Goal: Task Accomplishment & Management: Complete application form

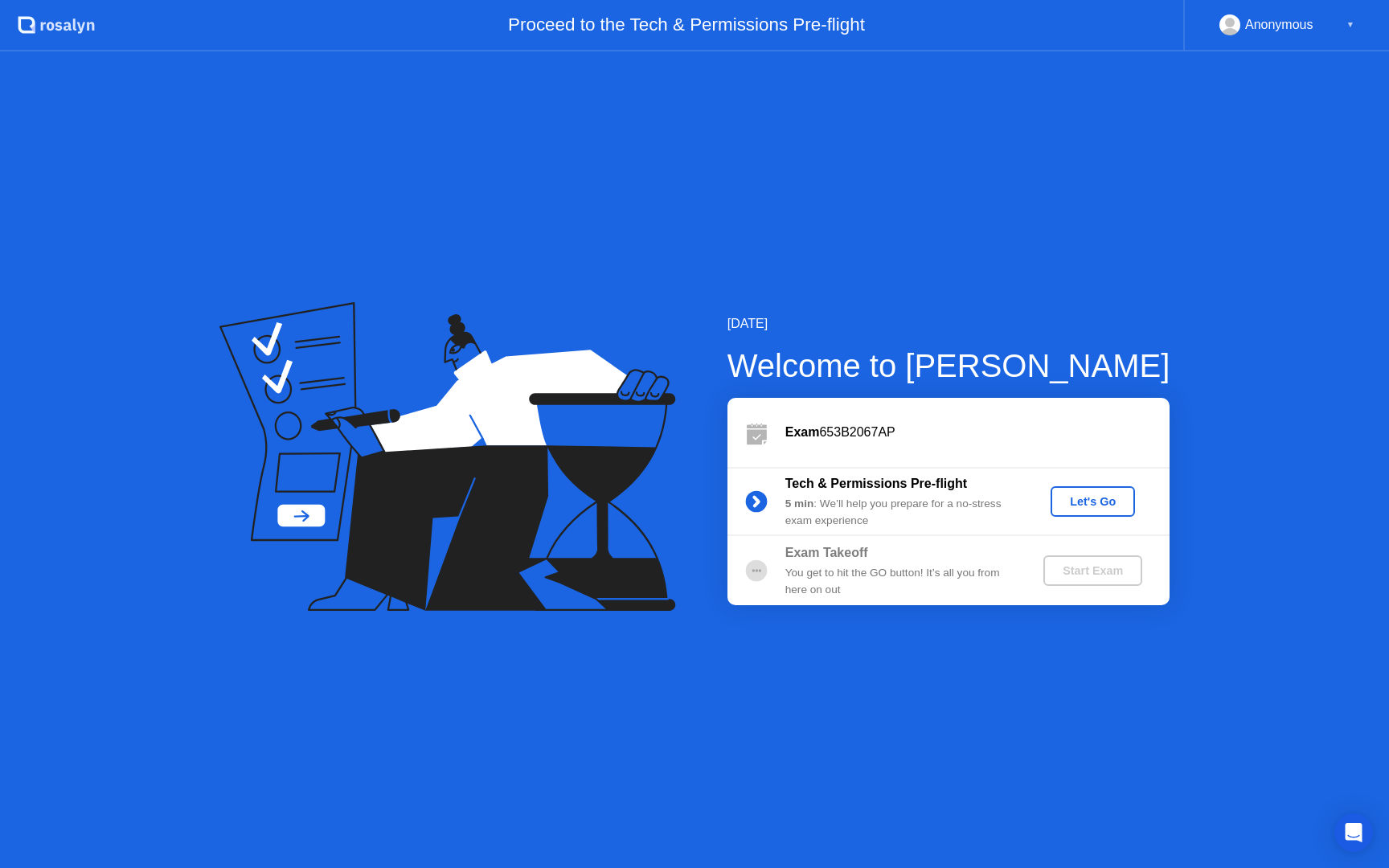
click at [1083, 498] on div "Let's Go" at bounding box center [1092, 502] width 71 height 13
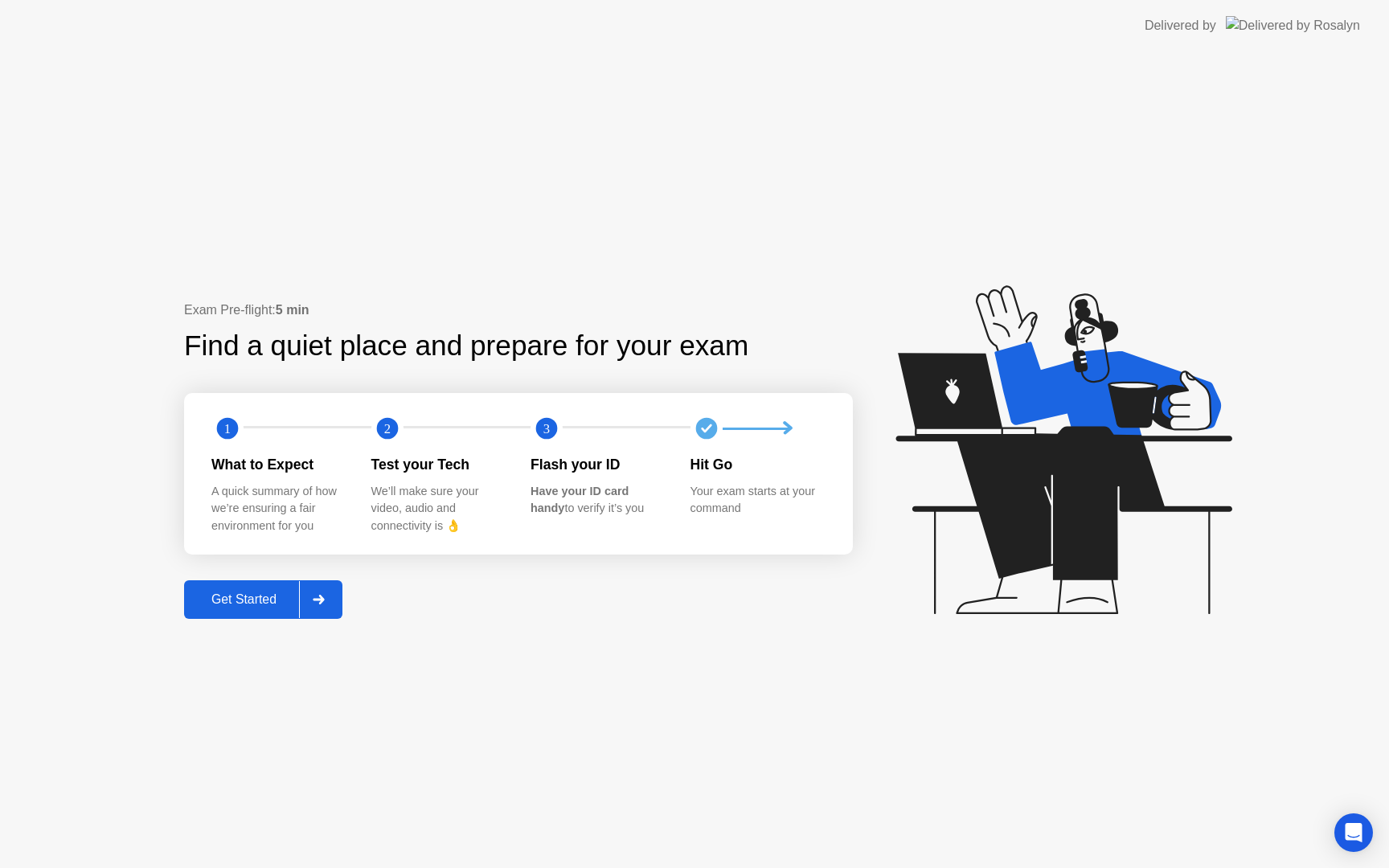
click at [265, 581] on button "Get Started" at bounding box center [263, 600] width 158 height 39
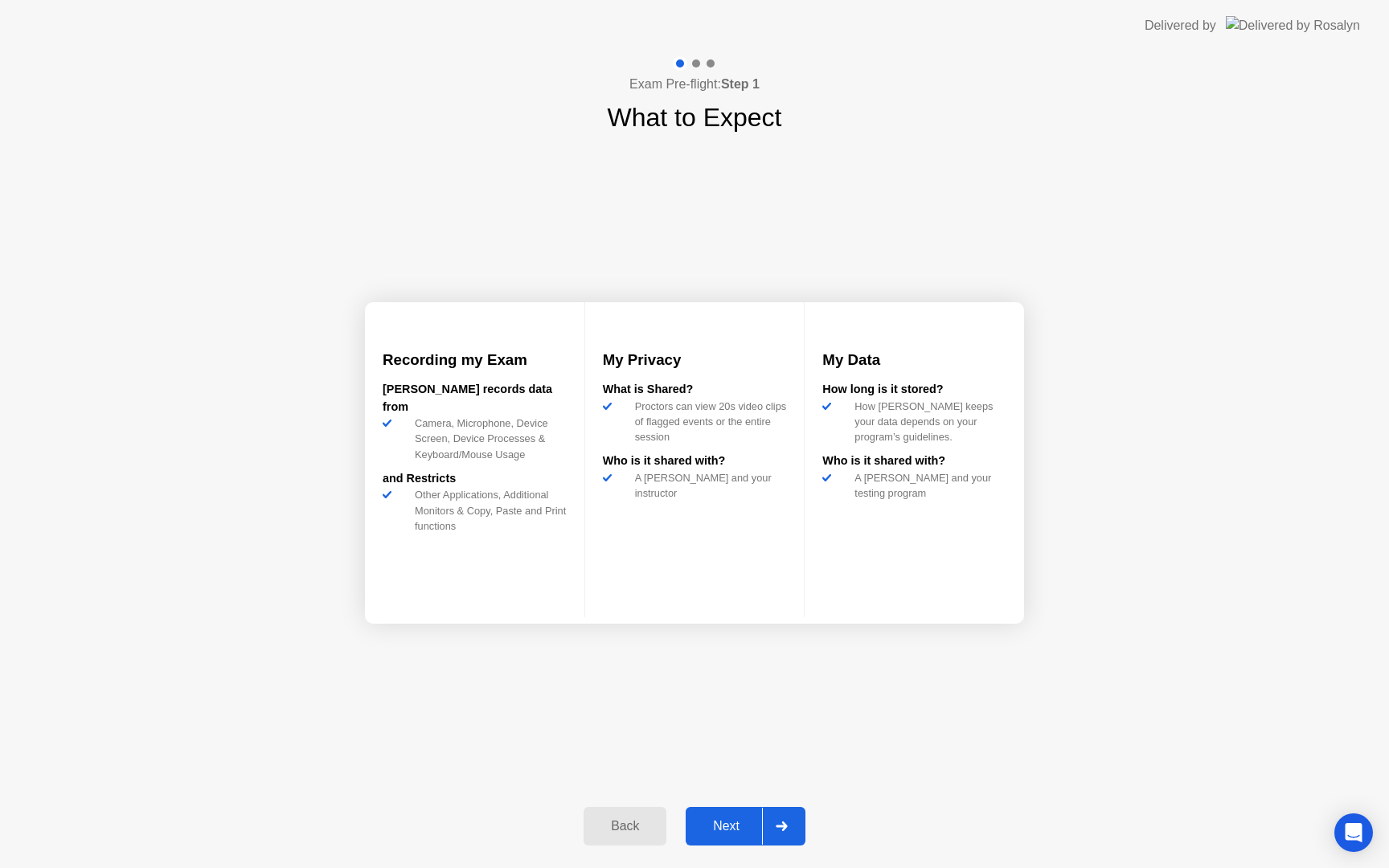
click at [724, 819] on div "Next" at bounding box center [726, 825] width 71 height 14
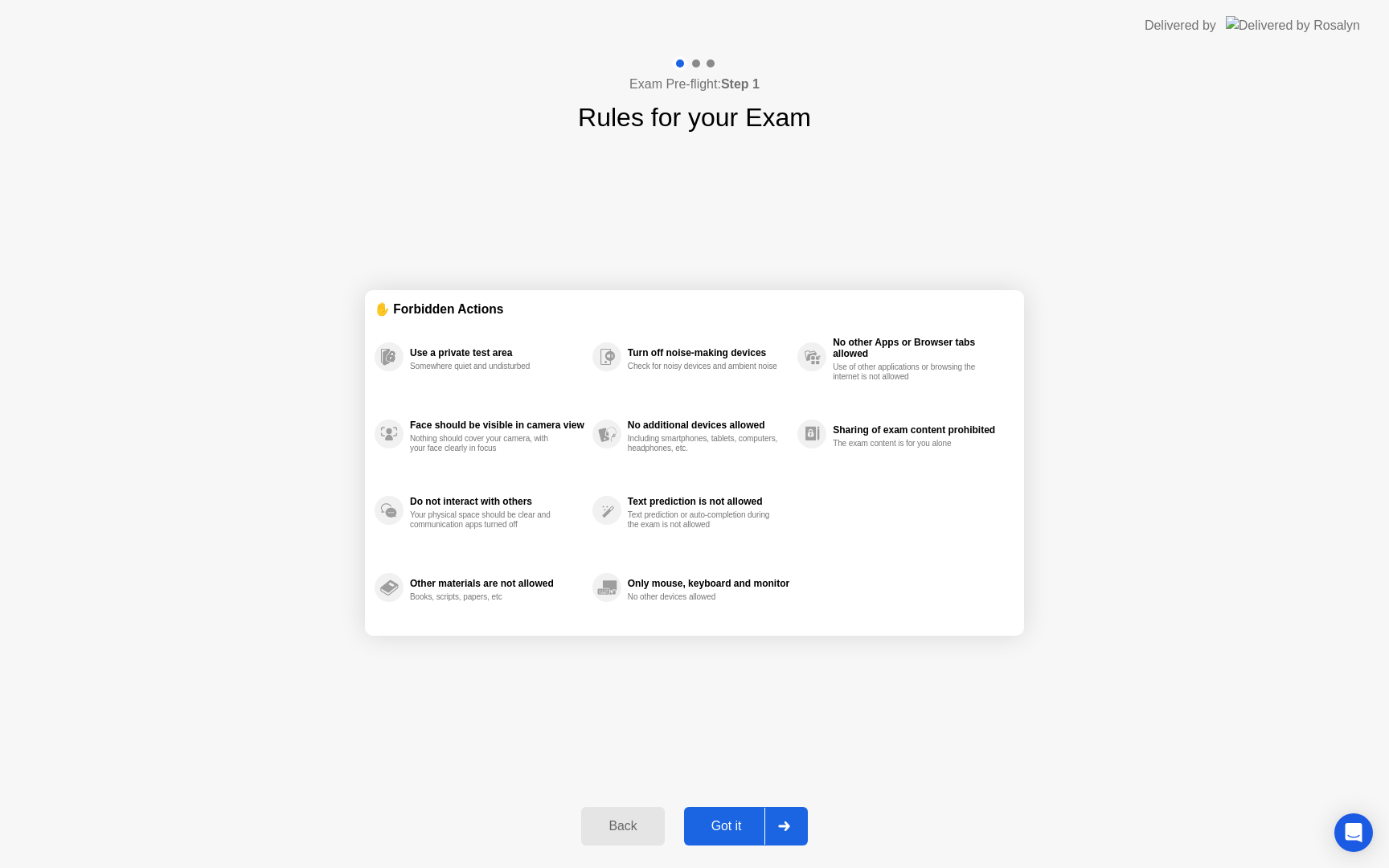
click at [724, 819] on div "Got it" at bounding box center [727, 825] width 76 height 14
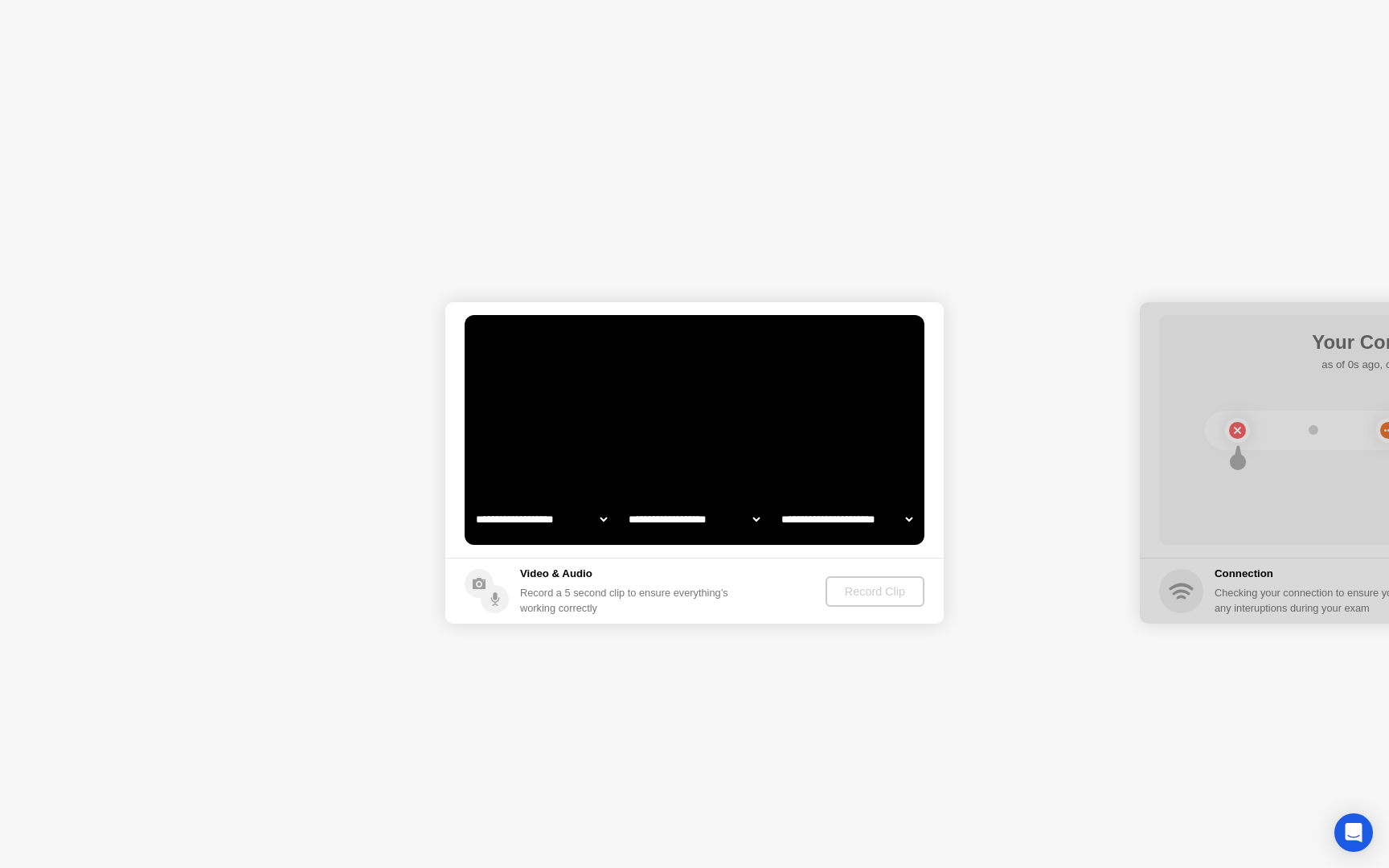
select select "**********"
select select "*******"
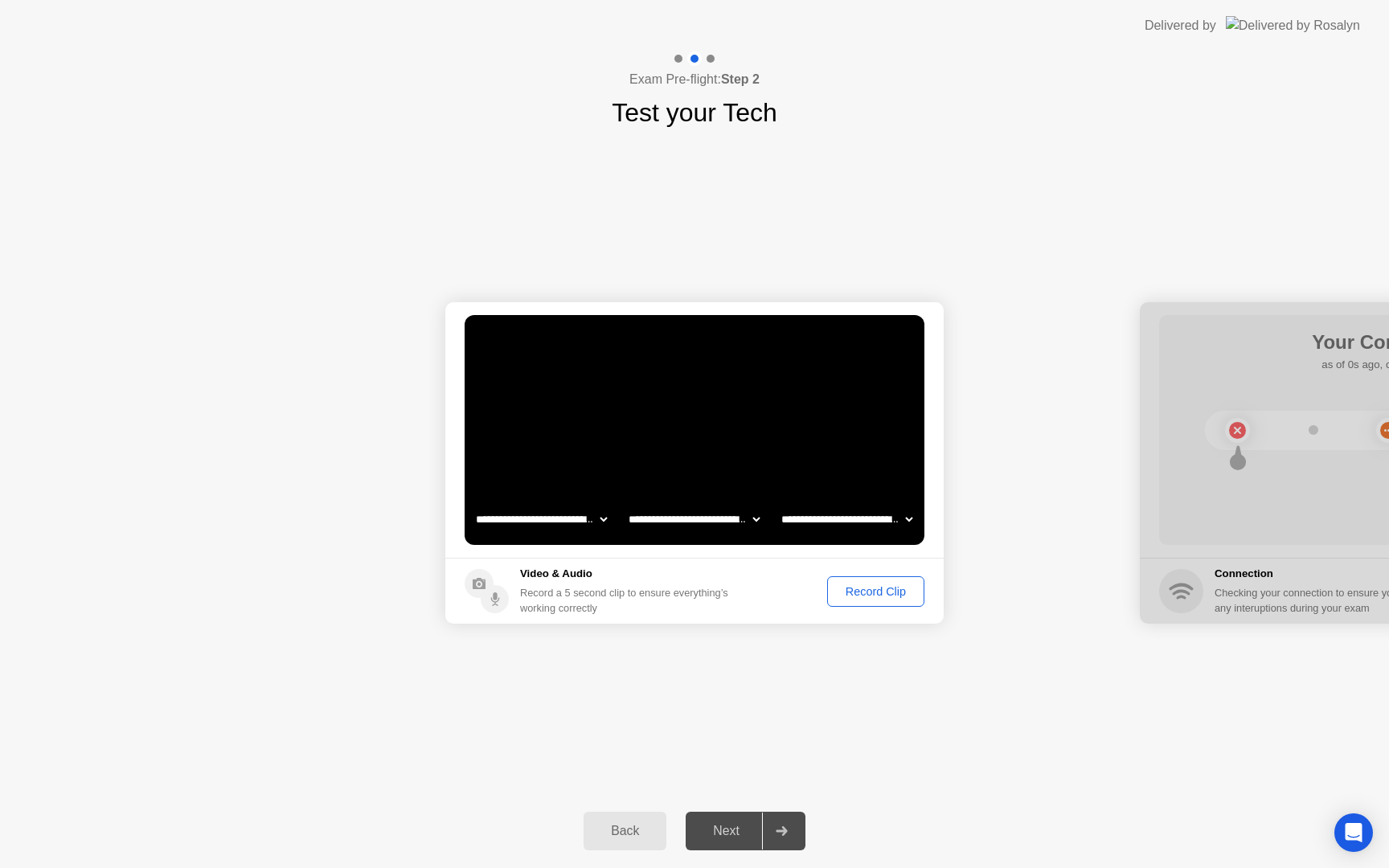
click at [859, 594] on div "Record Clip" at bounding box center [876, 592] width 86 height 13
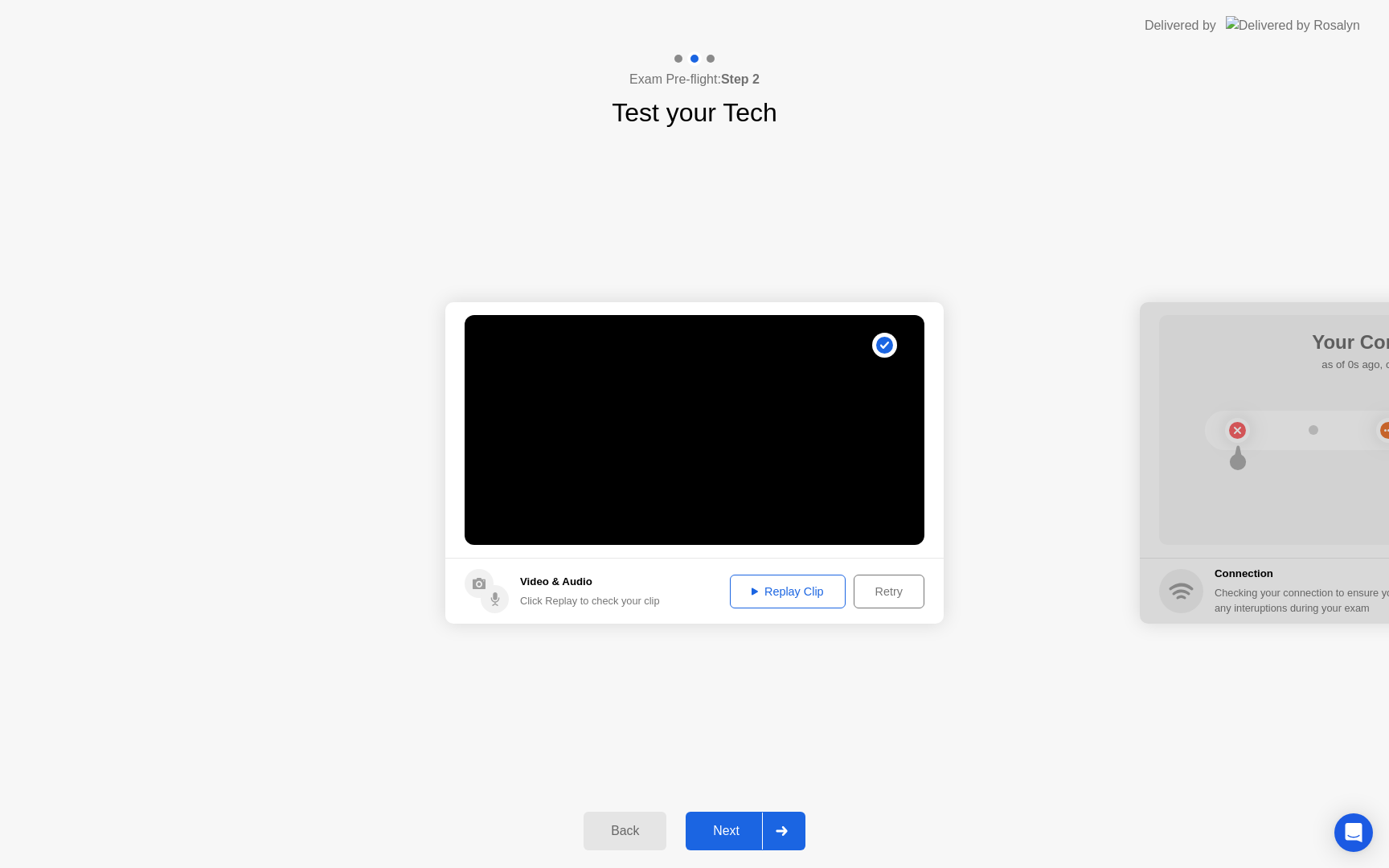
click at [752, 592] on icon at bounding box center [754, 591] width 7 height 8
click at [732, 813] on button "Next" at bounding box center [746, 831] width 120 height 39
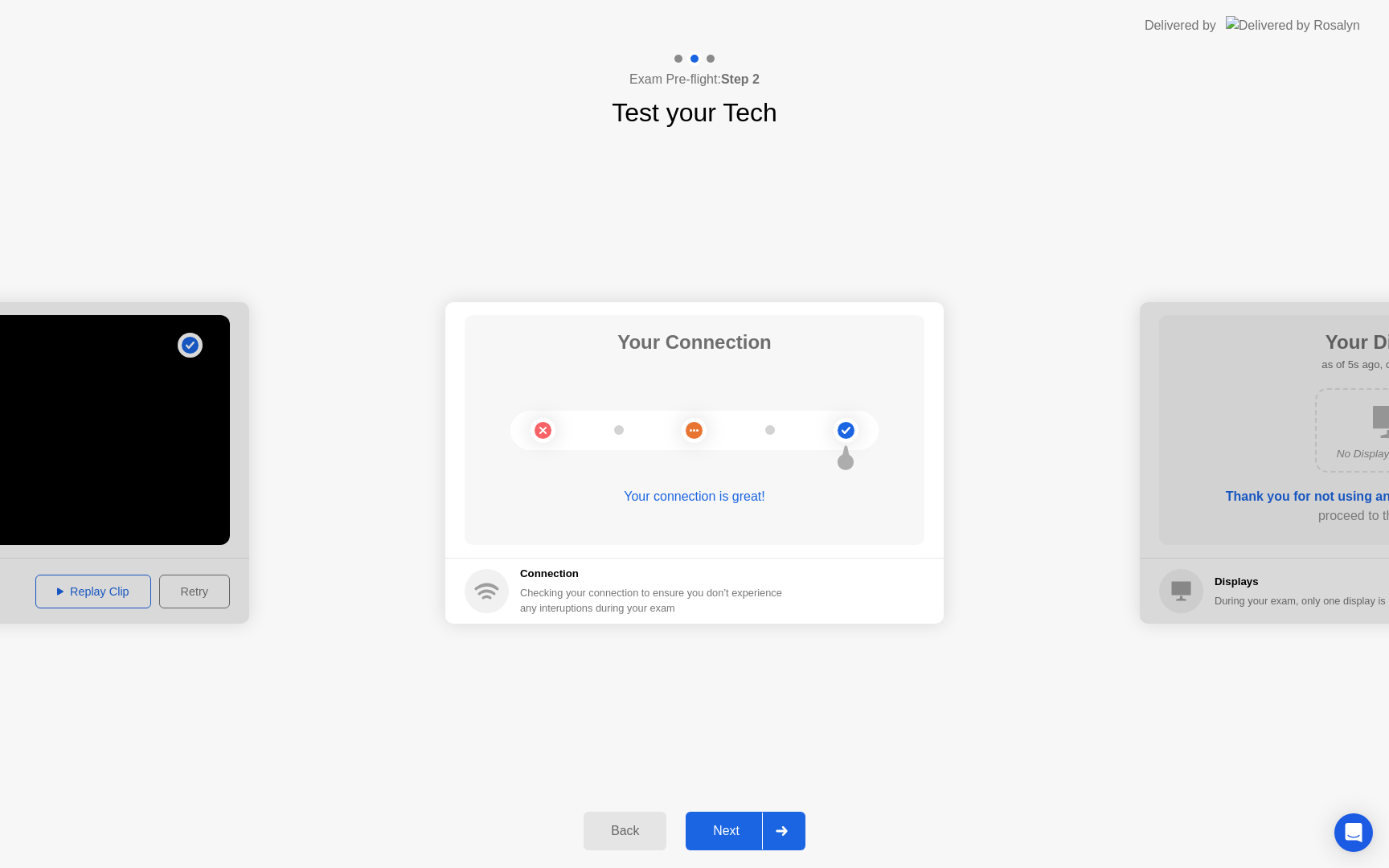
click at [739, 829] on div "Next" at bounding box center [726, 830] width 71 height 14
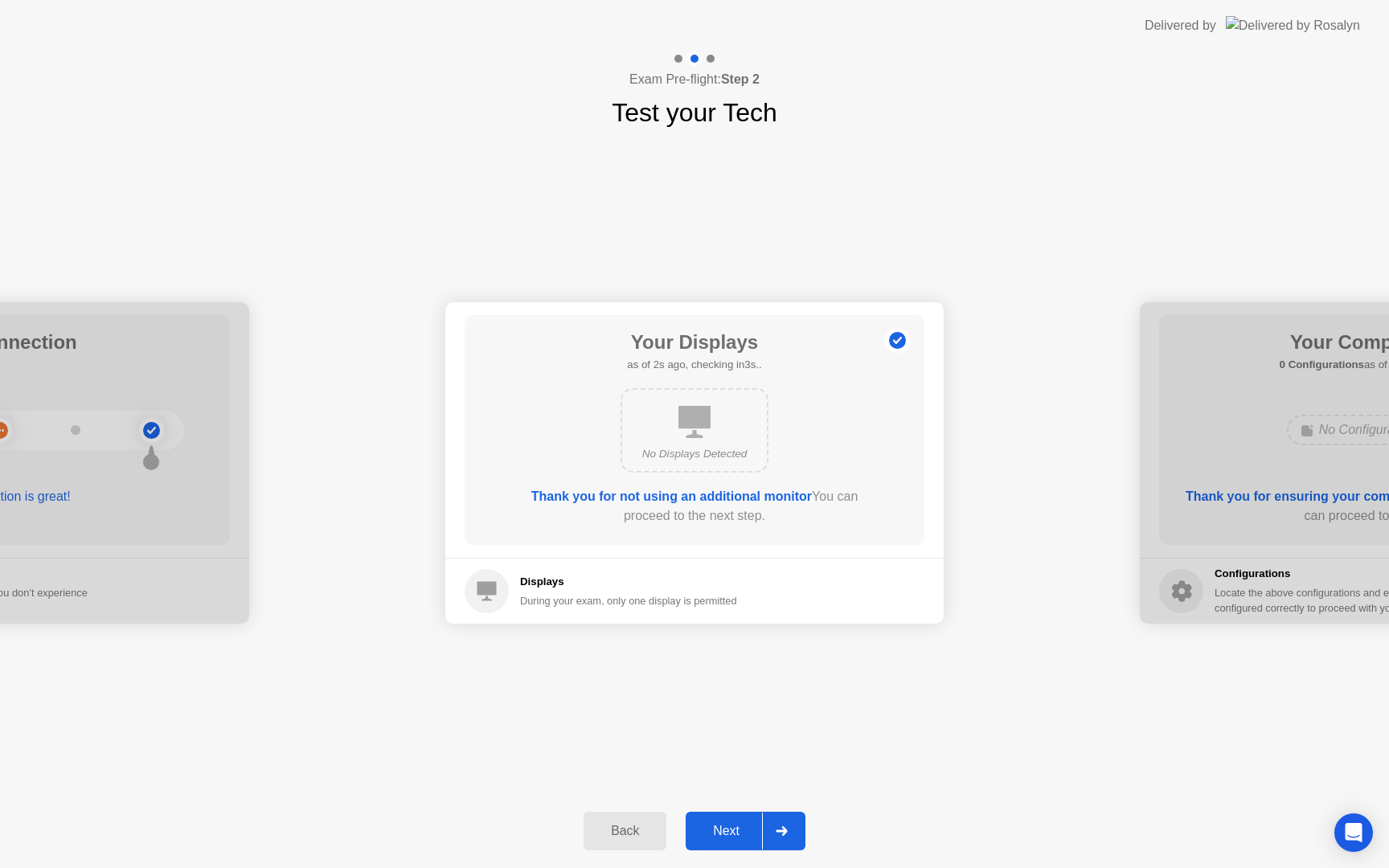
click at [739, 828] on div "Next" at bounding box center [726, 830] width 71 height 14
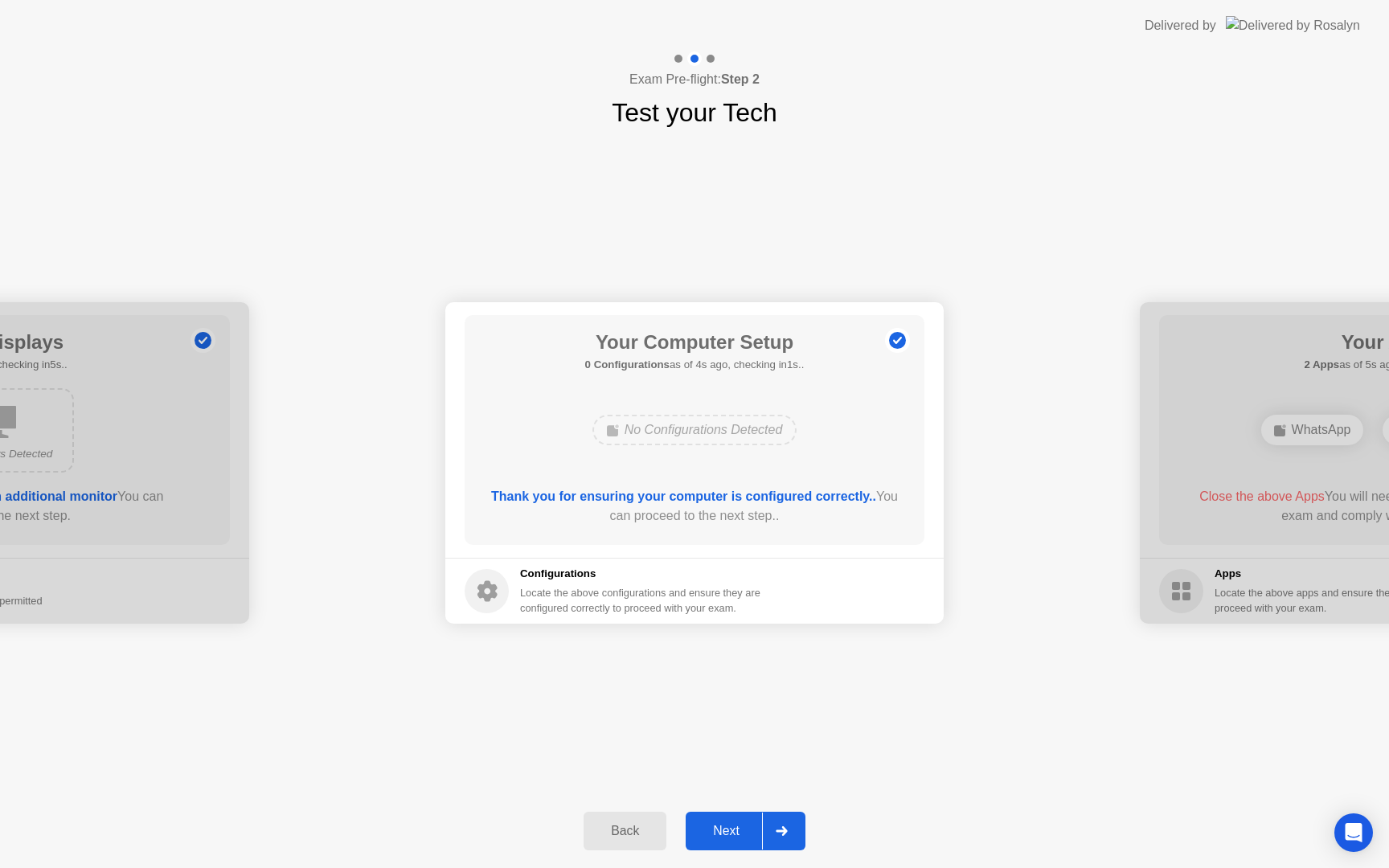
click at [739, 828] on div "Next" at bounding box center [726, 830] width 71 height 14
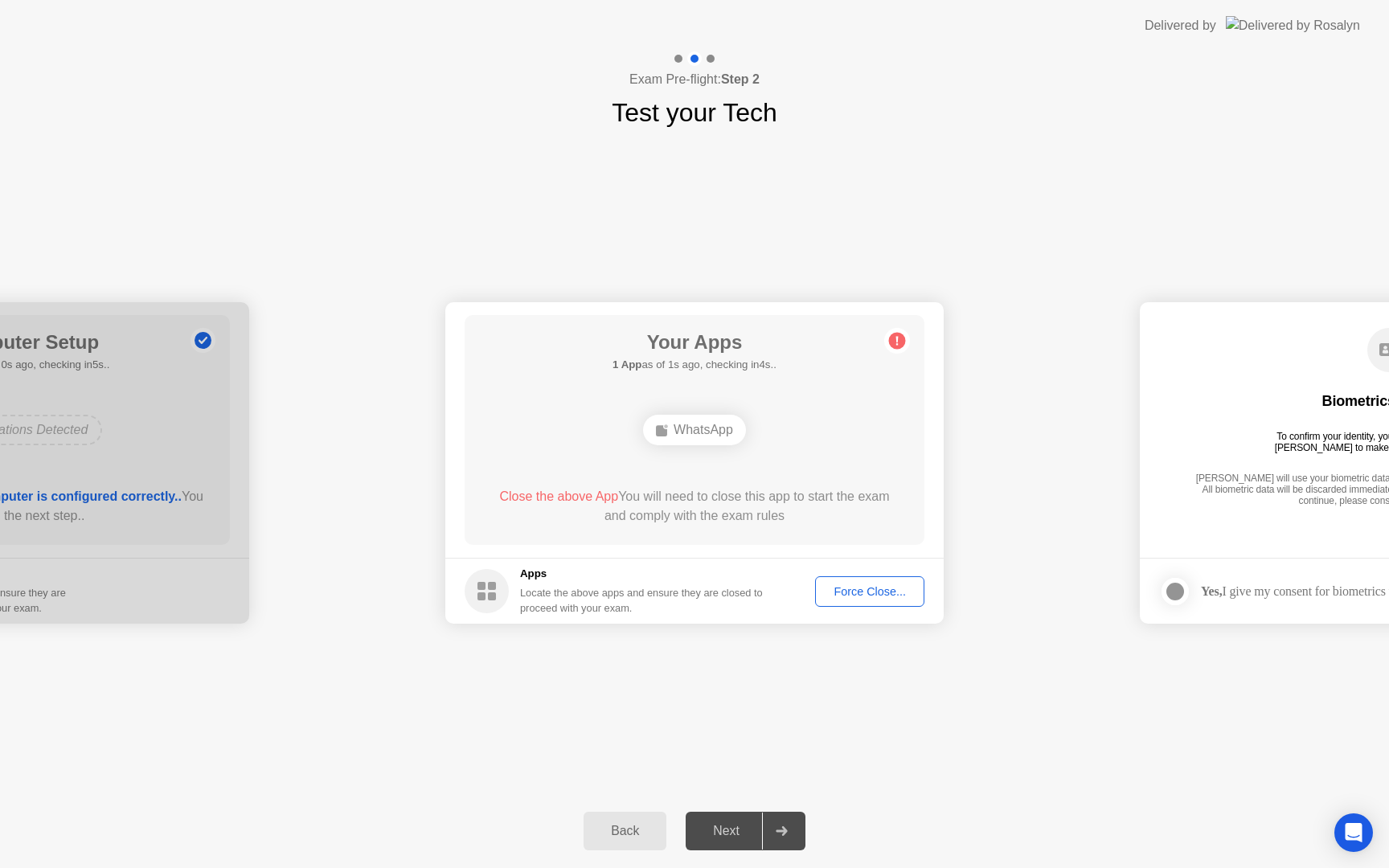
click at [902, 594] on div "Force Close..." at bounding box center [869, 592] width 98 height 13
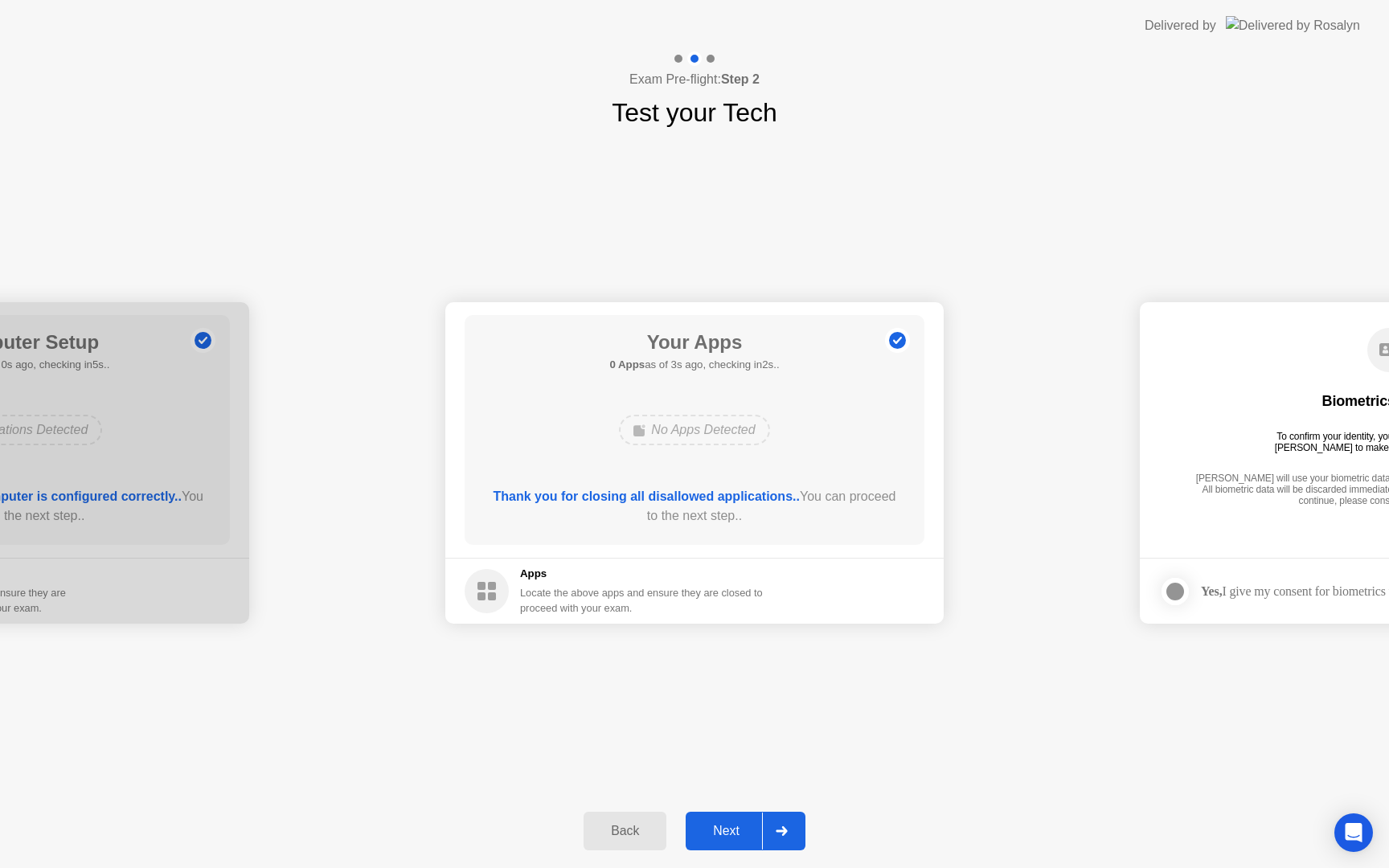
click at [744, 821] on button "Next" at bounding box center [746, 831] width 120 height 39
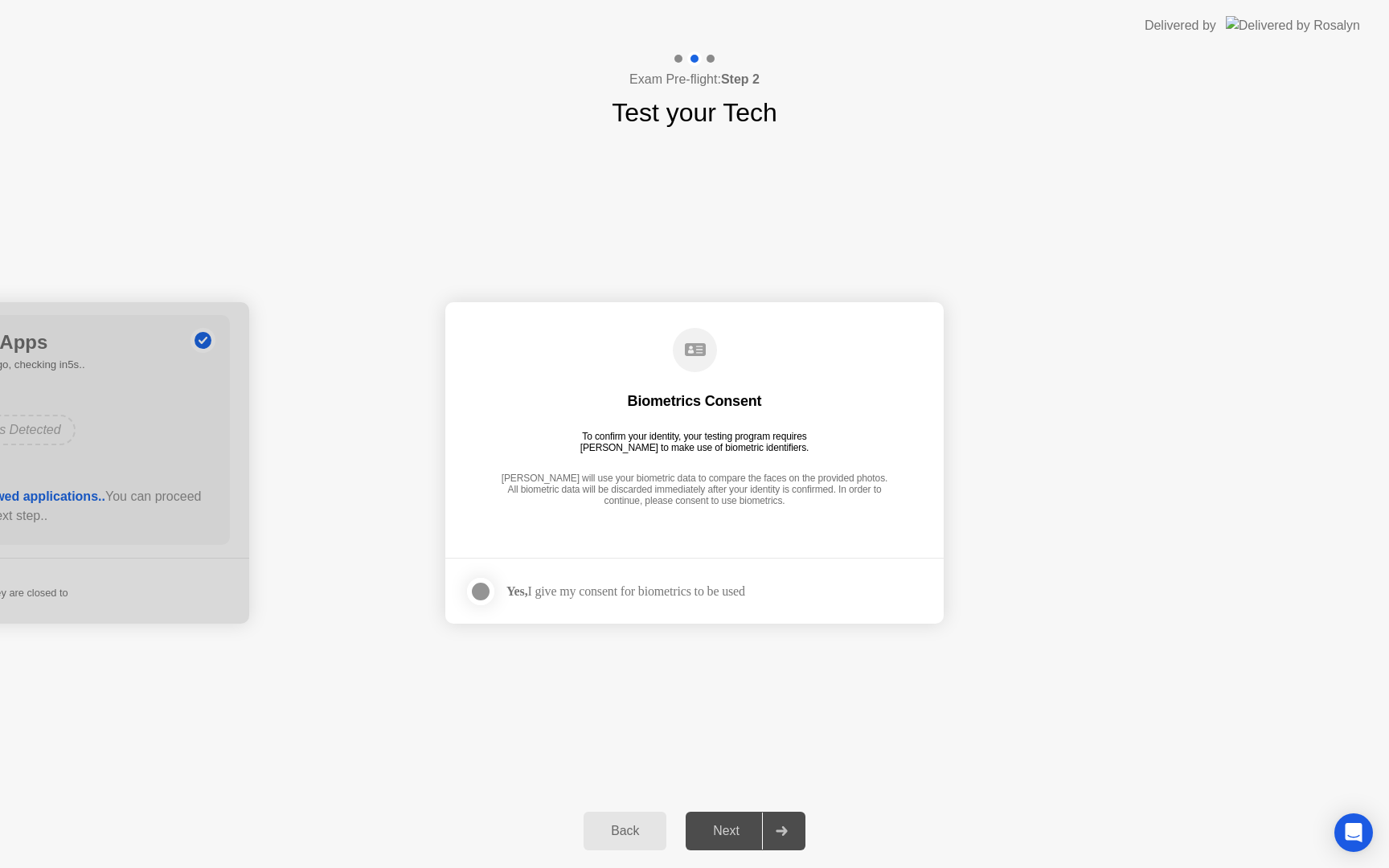
click at [755, 466] on div "Biometrics Consent To confirm your identity, your testing program requires [PER…" at bounding box center [694, 418] width 460 height 207
click at [487, 590] on div at bounding box center [480, 591] width 19 height 19
click at [724, 839] on div "Next" at bounding box center [726, 830] width 71 height 14
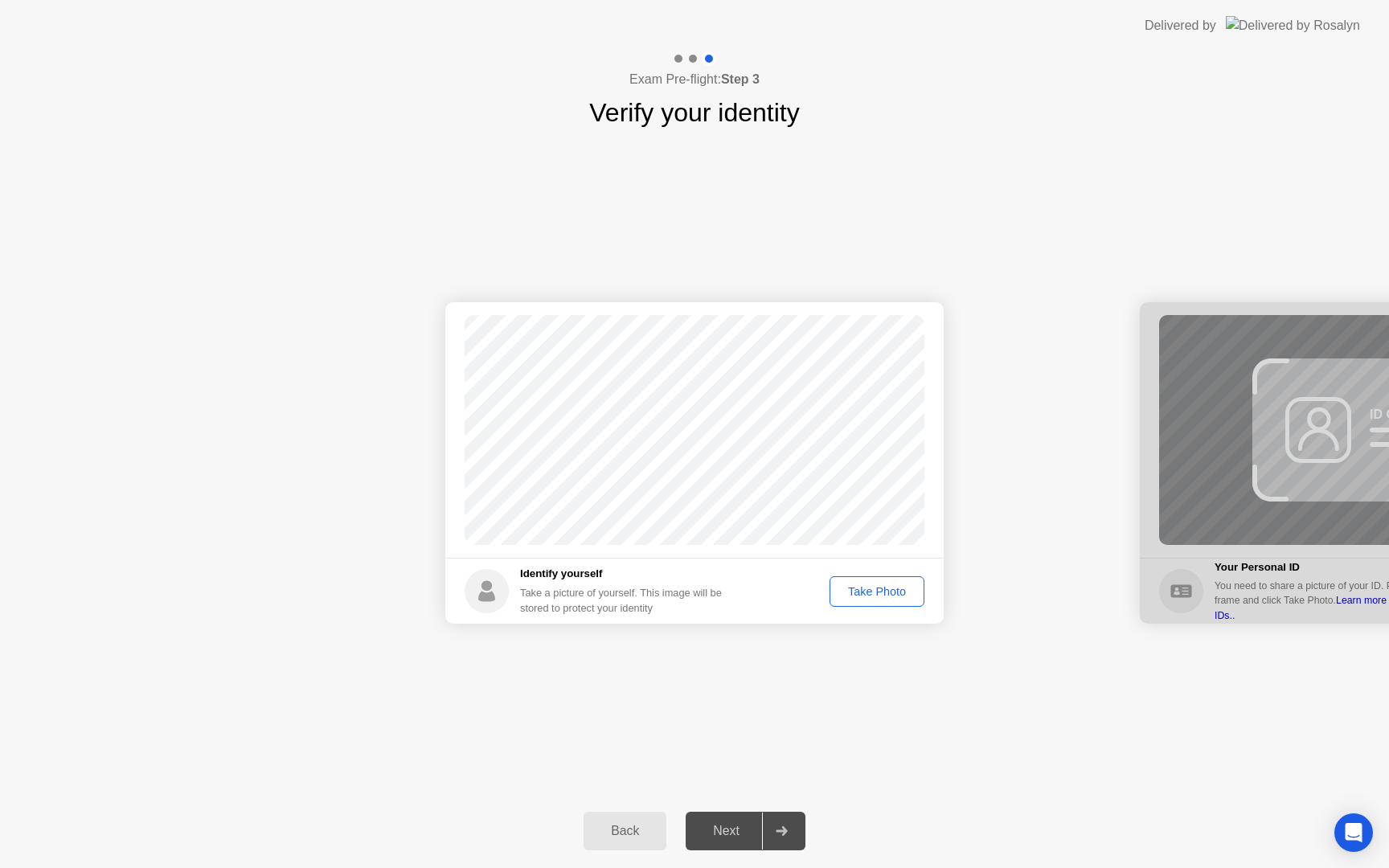
click at [893, 593] on div "Take Photo" at bounding box center [877, 592] width 83 height 13
click at [721, 827] on div "Next" at bounding box center [726, 830] width 71 height 14
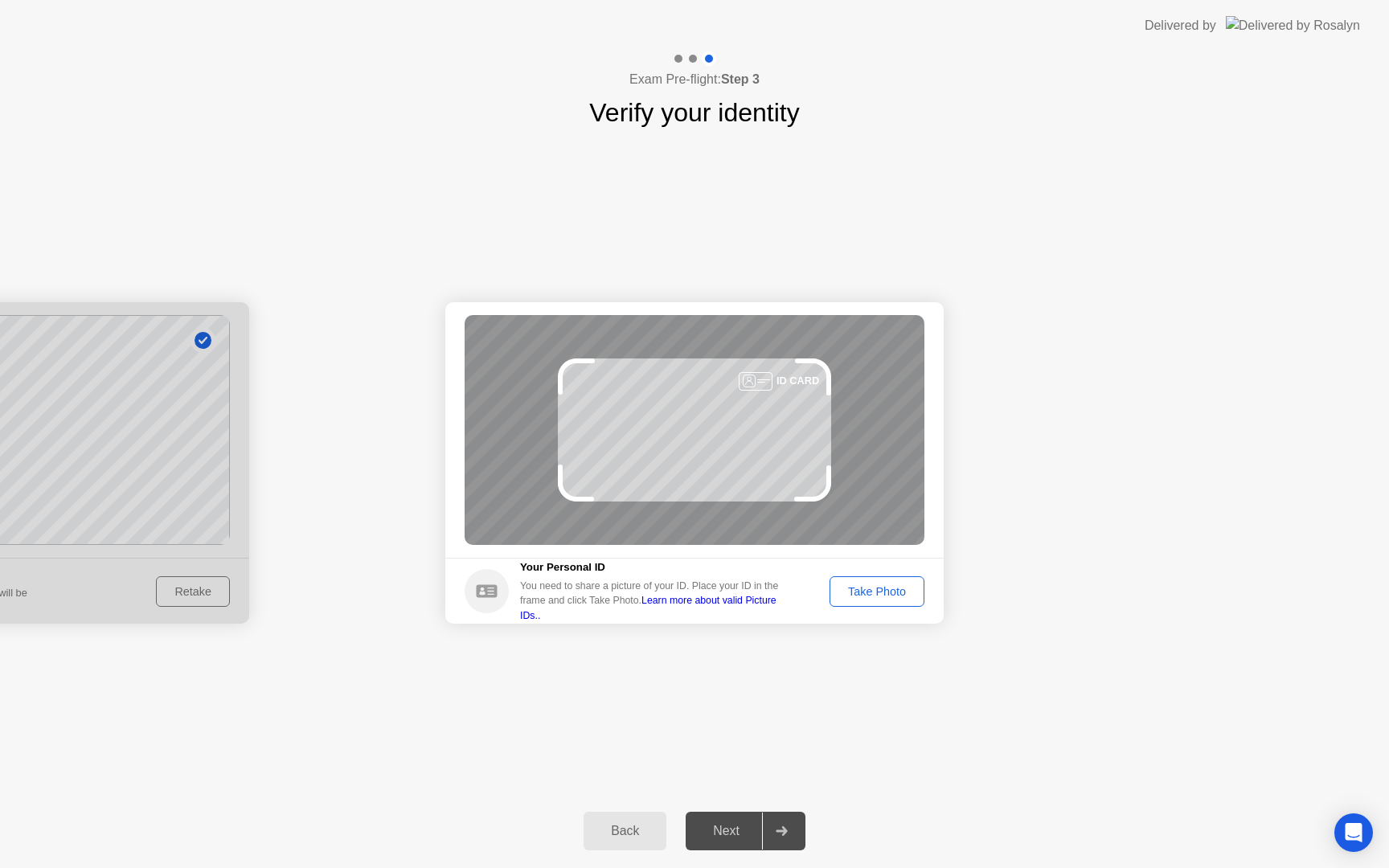
click at [861, 588] on div "Take Photo" at bounding box center [877, 592] width 83 height 13
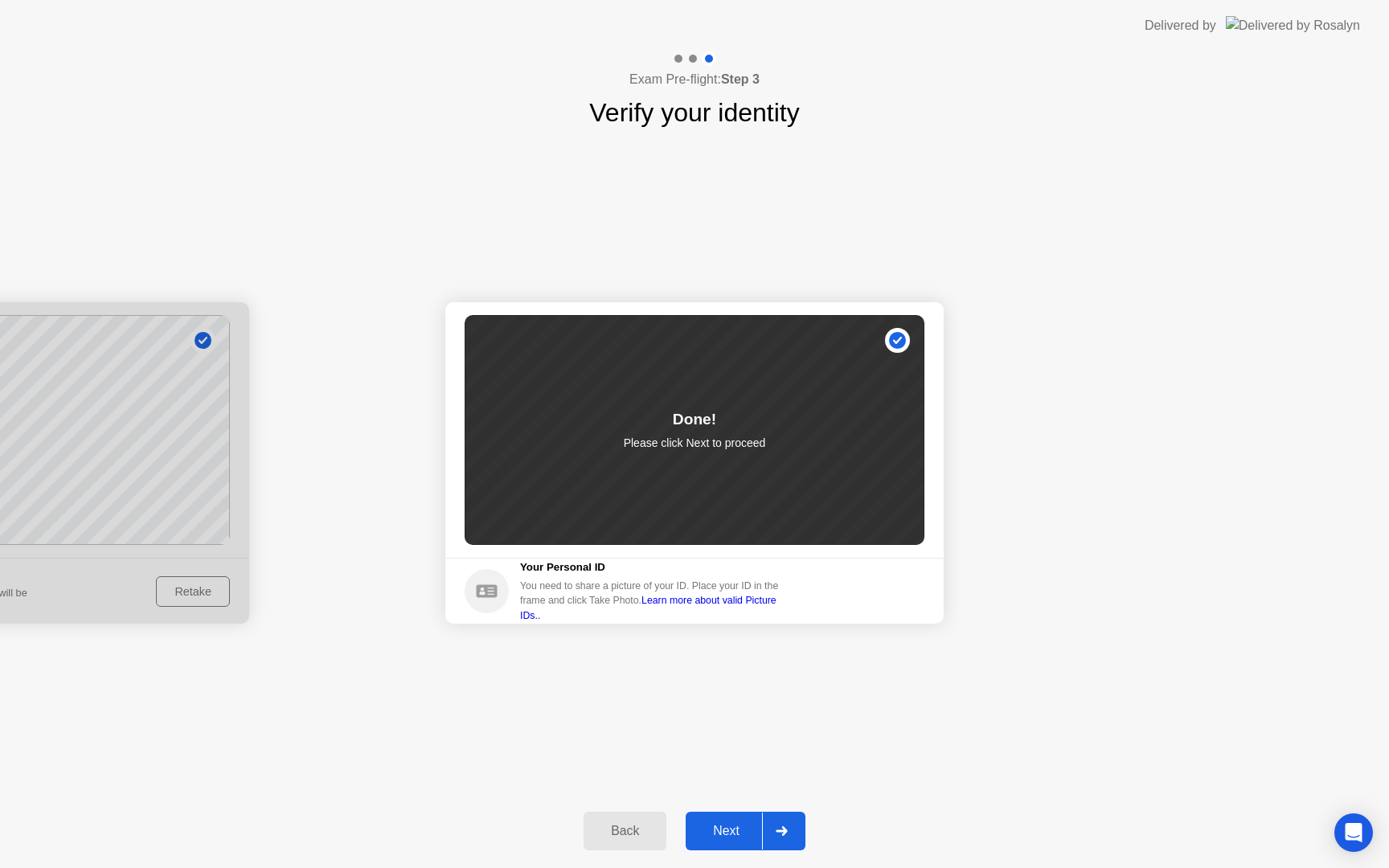
click at [725, 823] on div "Next" at bounding box center [726, 830] width 71 height 14
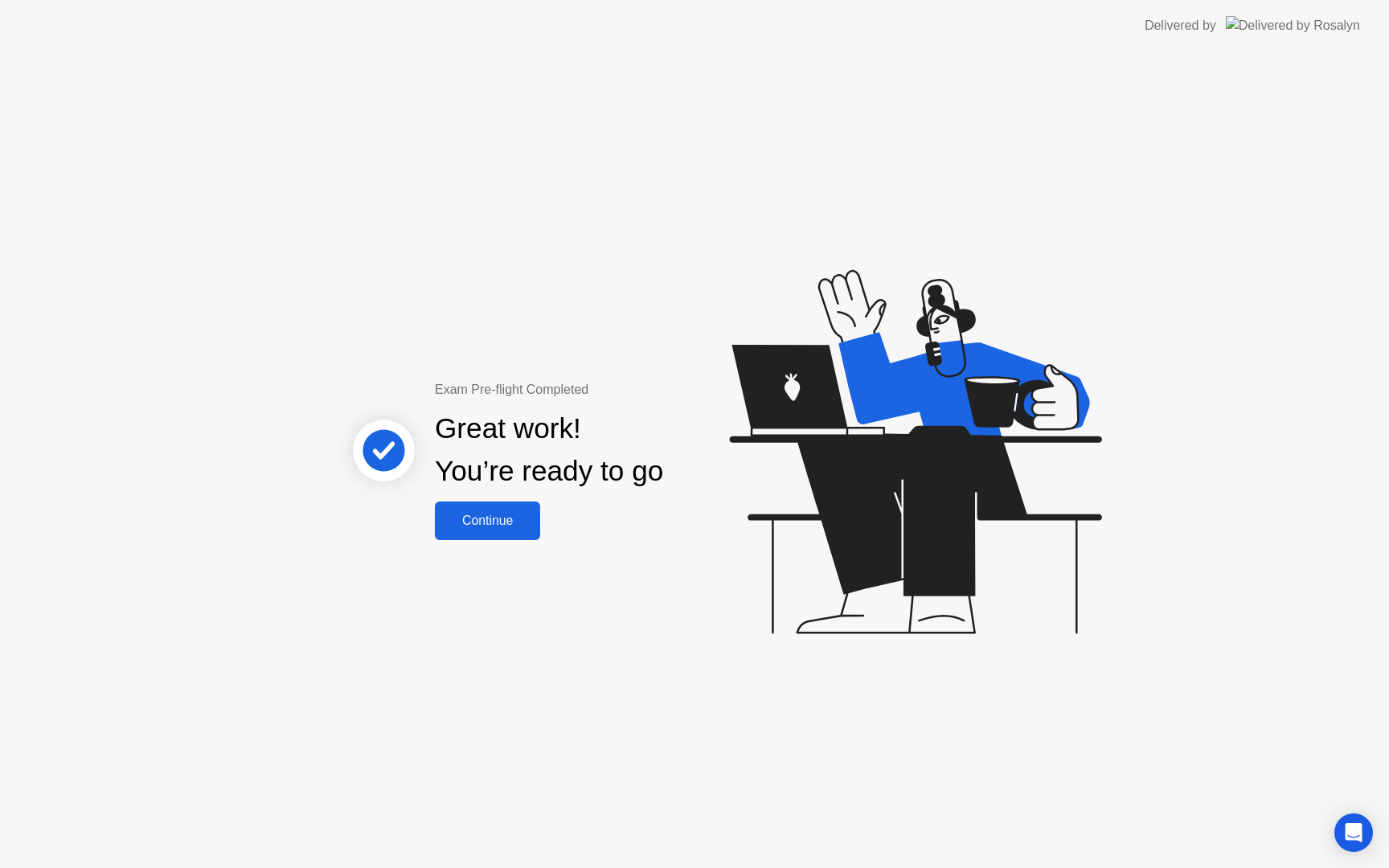
click at [487, 524] on div "Continue" at bounding box center [487, 520] width 96 height 14
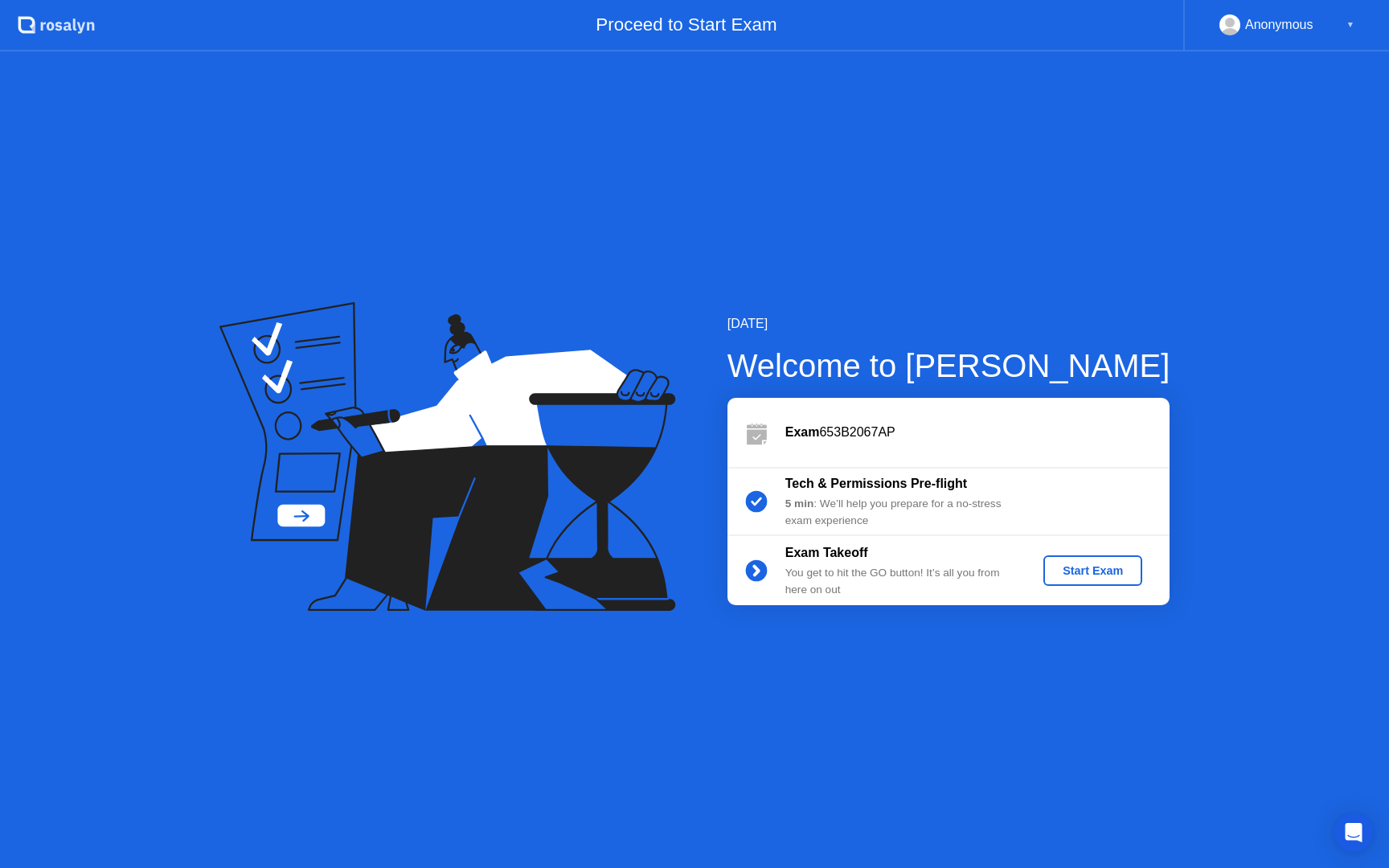
click at [1100, 574] on div "Start Exam" at bounding box center [1093, 571] width 86 height 13
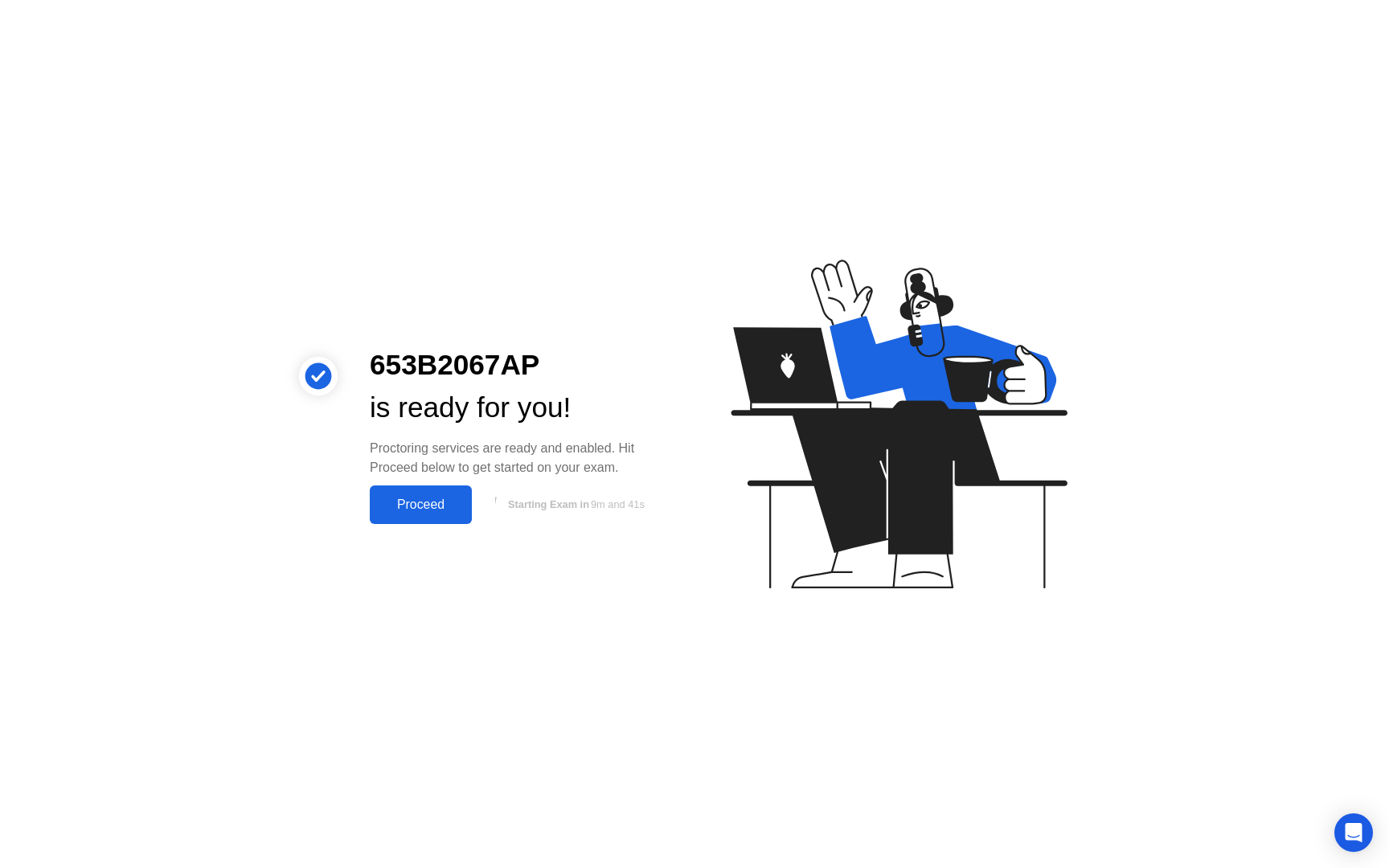
click at [445, 497] on div "Proceed" at bounding box center [420, 504] width 92 height 14
